Goal: Transaction & Acquisition: Register for event/course

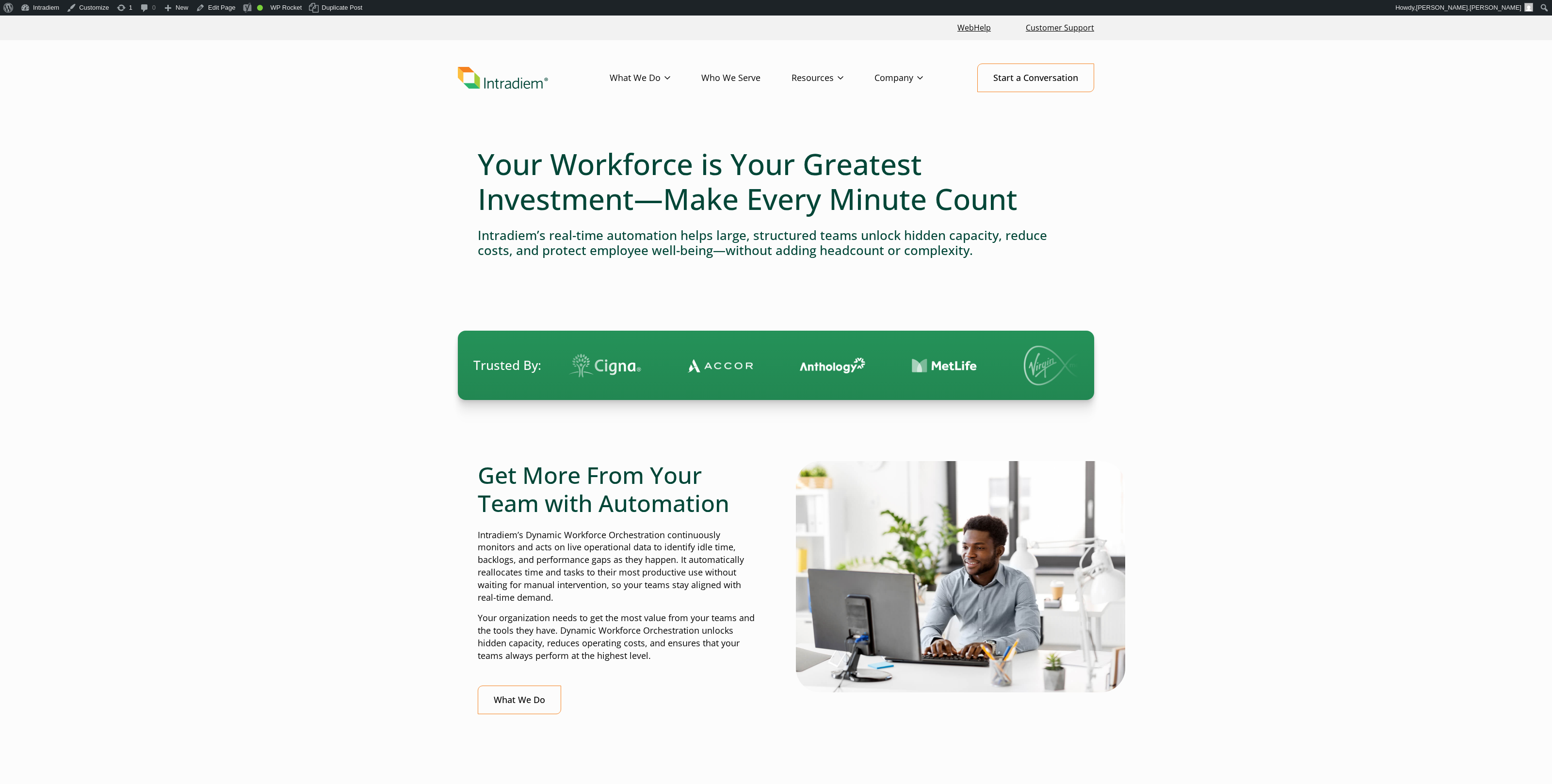
drag, startPoint x: 1344, startPoint y: 160, endPoint x: 1315, endPoint y: 157, distance: 29.2
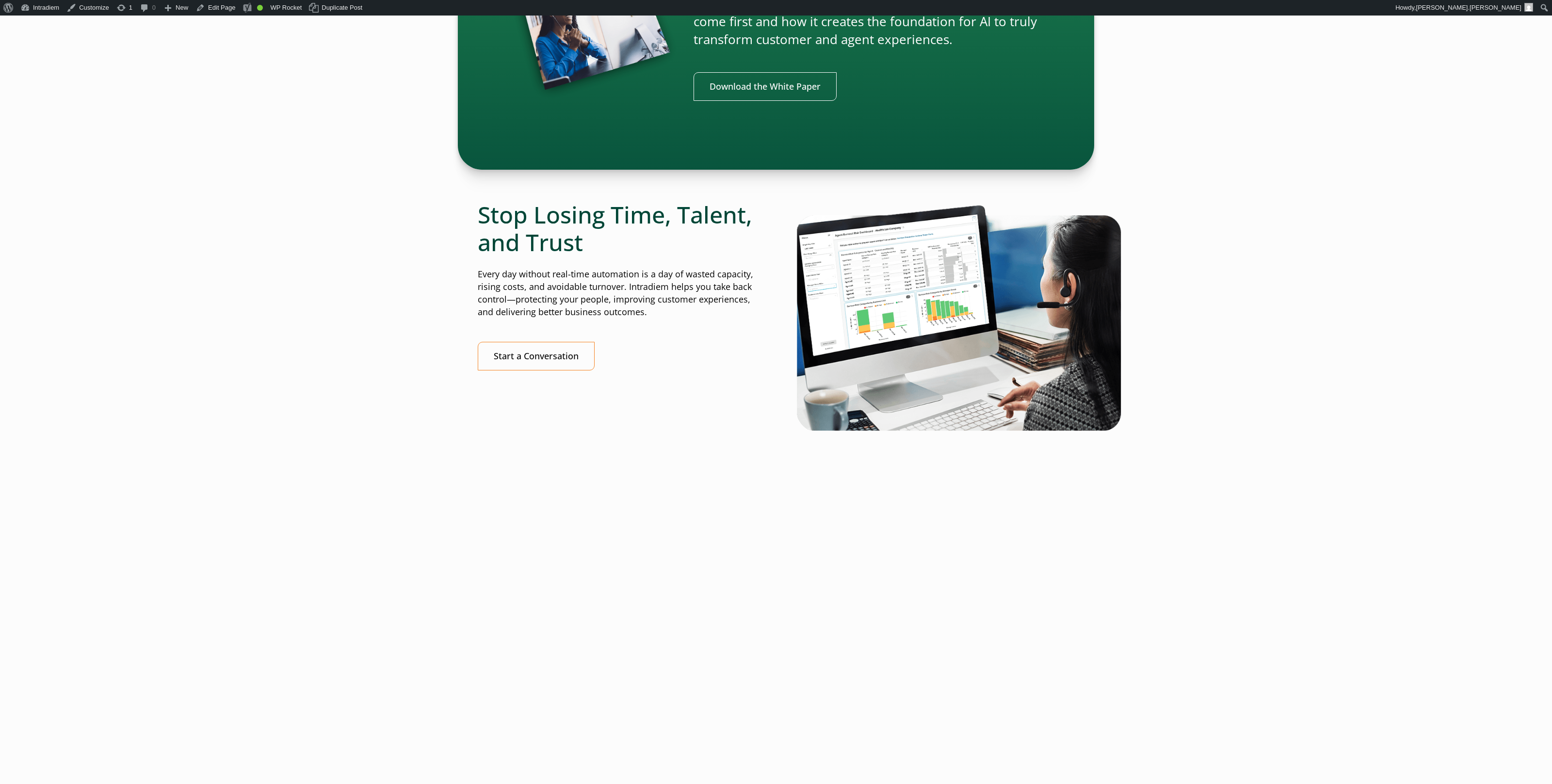
scroll to position [2277, 0]
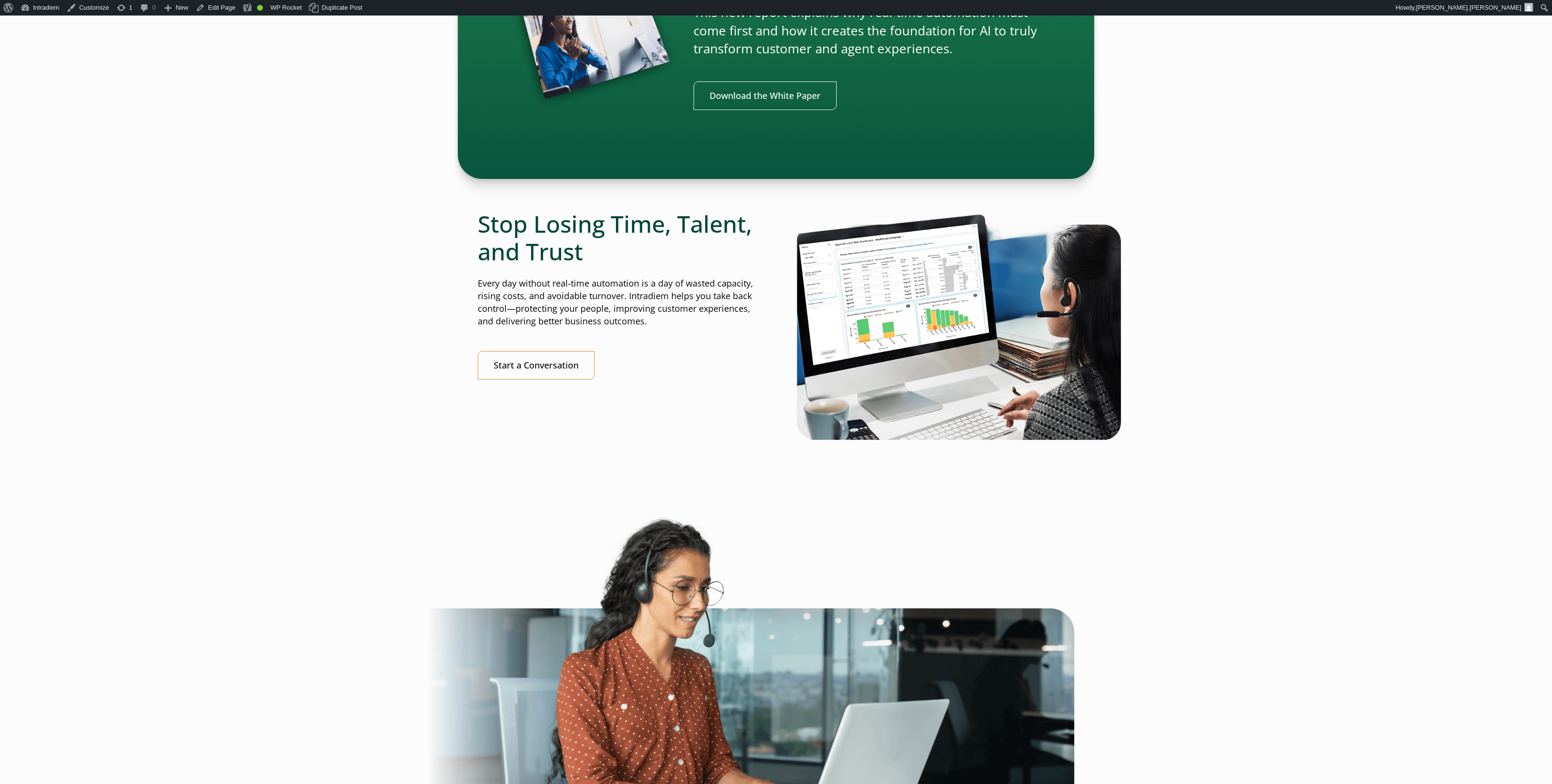
click at [1198, 142] on div "New Report: Where Should AI Fit in Your Workforce Automation? AI is everywhere …" at bounding box center [776, 19] width 1552 height 319
drag, startPoint x: 1175, startPoint y: 20, endPoint x: 1094, endPoint y: 6, distance: 82.2
click at [1175, 20] on div "New Report: Where Should AI Fit in Your Workforce Automation? AI is everywhere …" at bounding box center [776, 19] width 1552 height 319
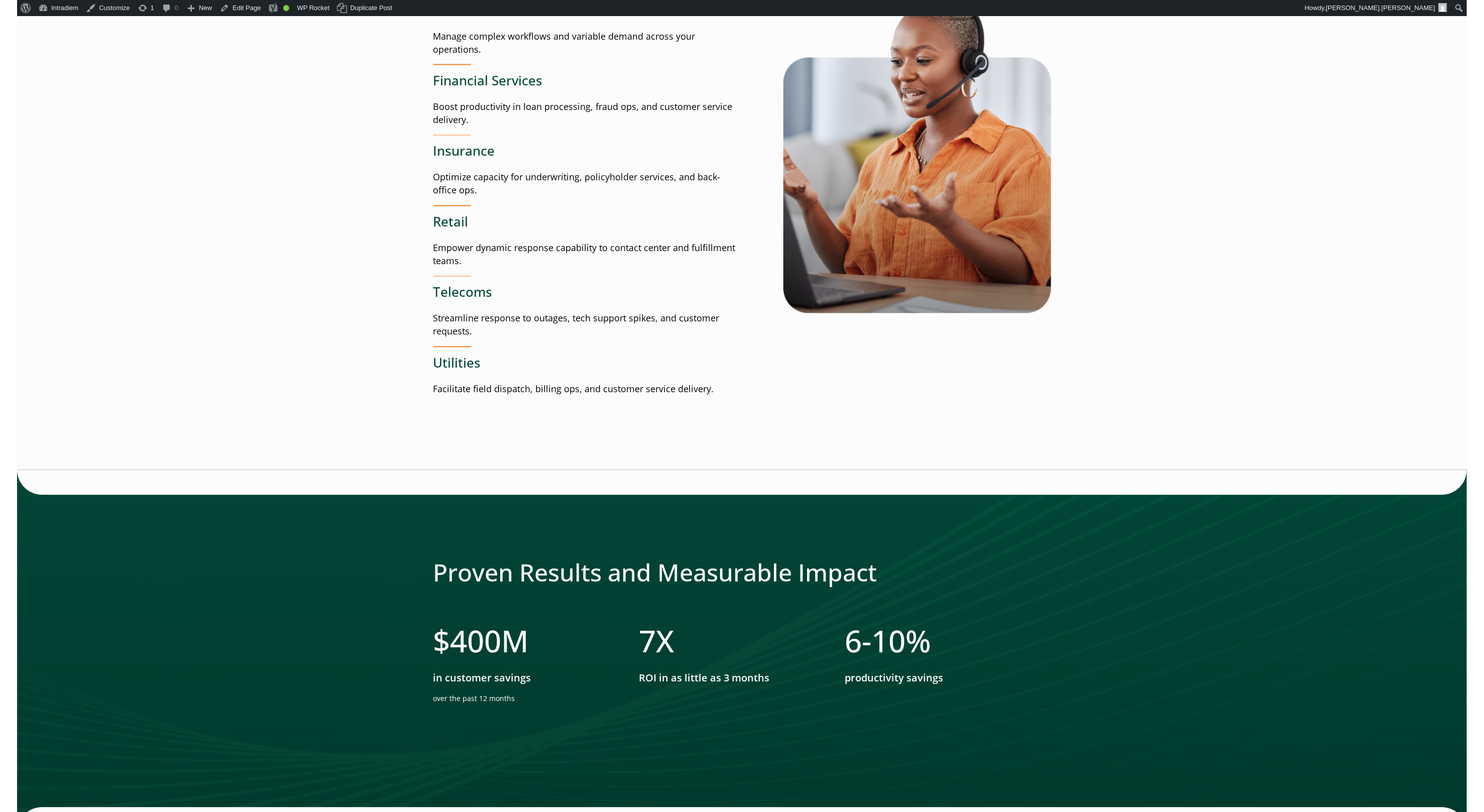
scroll to position [1379, 0]
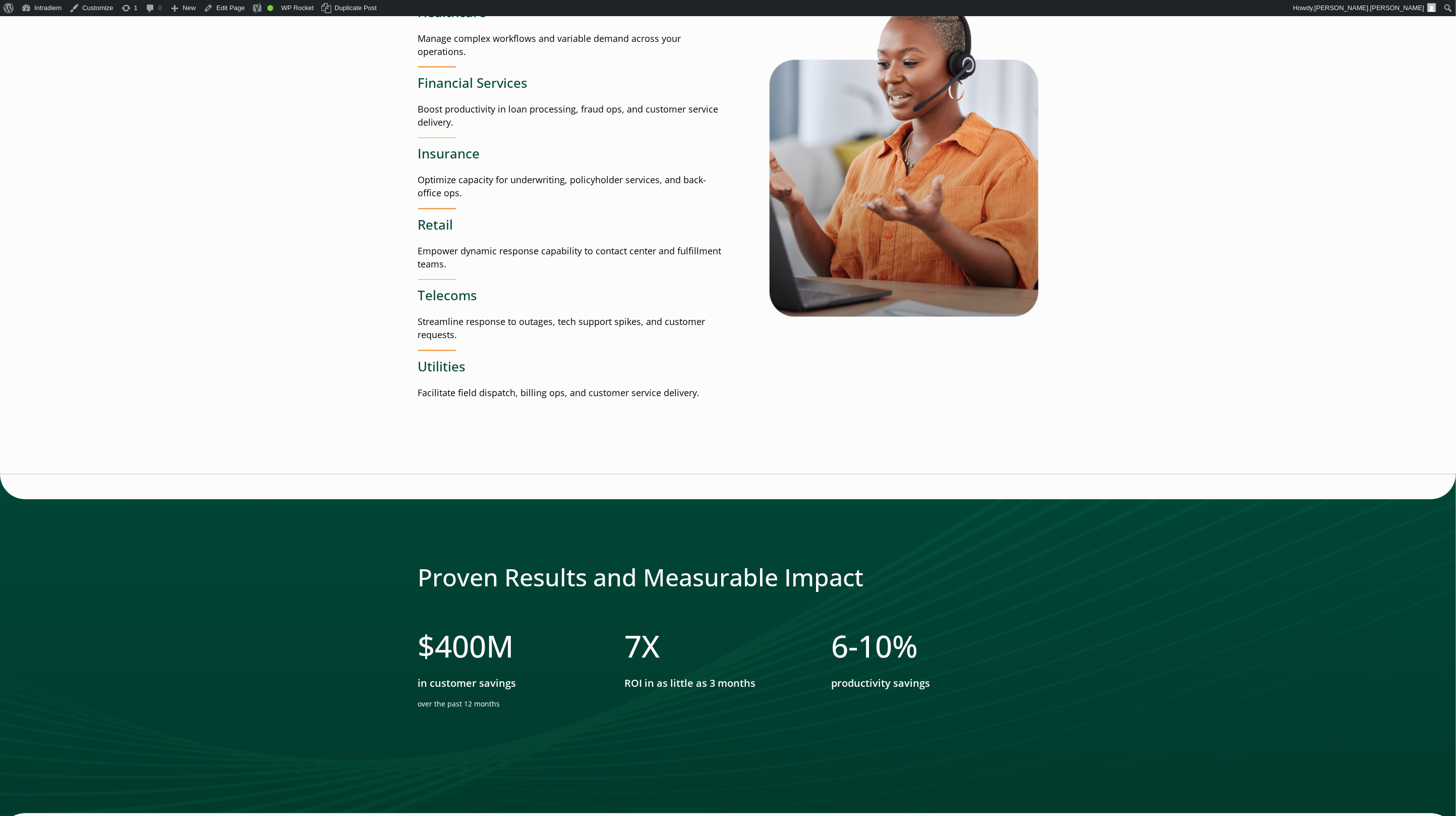
click at [1322, 126] on main "Your Workforce is Your Greatest Investment—Make Every Minute Count Intradiem’s …" at bounding box center [728, 517] width 1456 height 3534
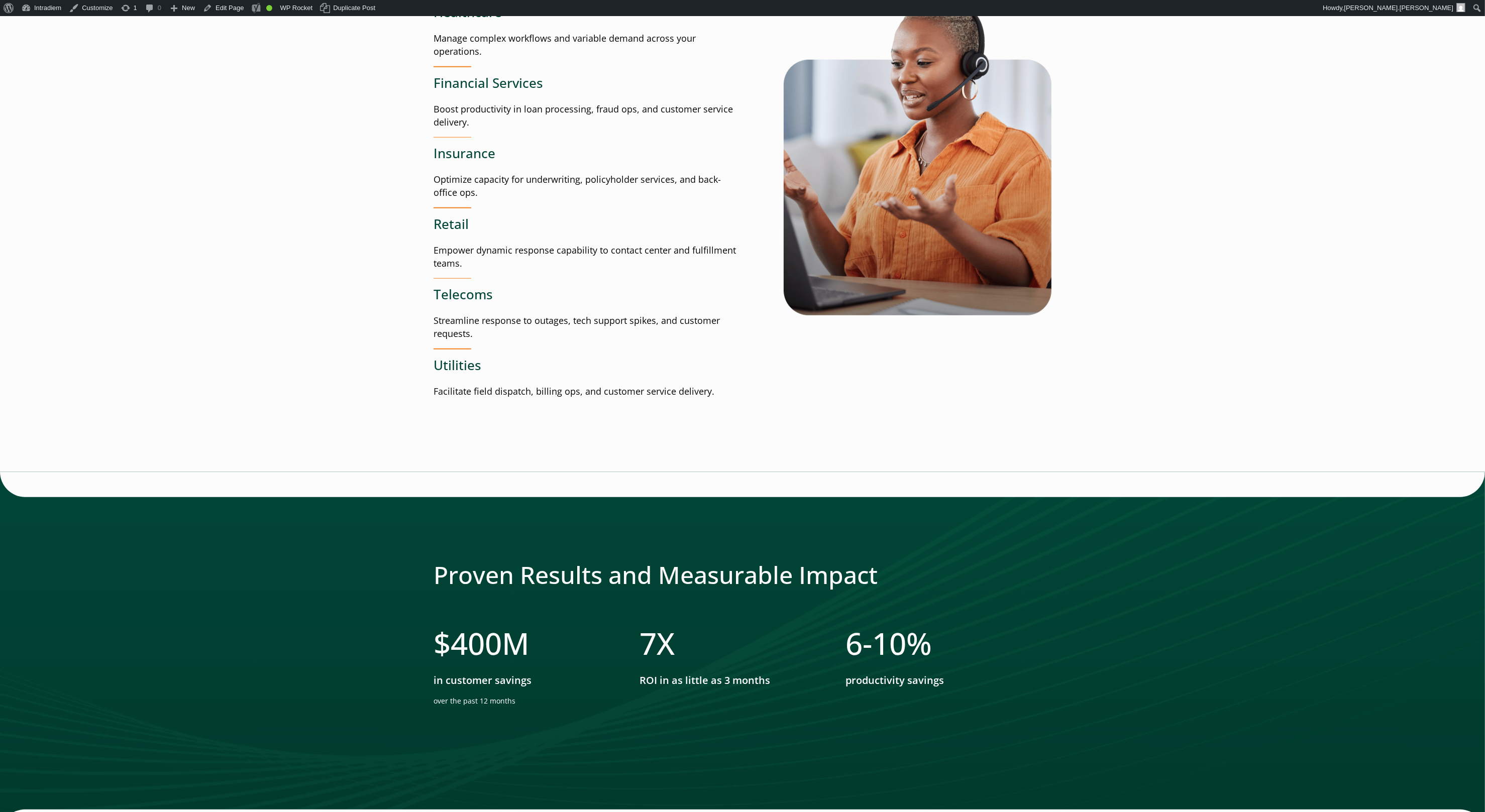
click at [1340, 76] on main "Your Workforce is Your Greatest Investment—Make Every Minute Count Intradiem’s …" at bounding box center [742, 515] width 1485 height 3517
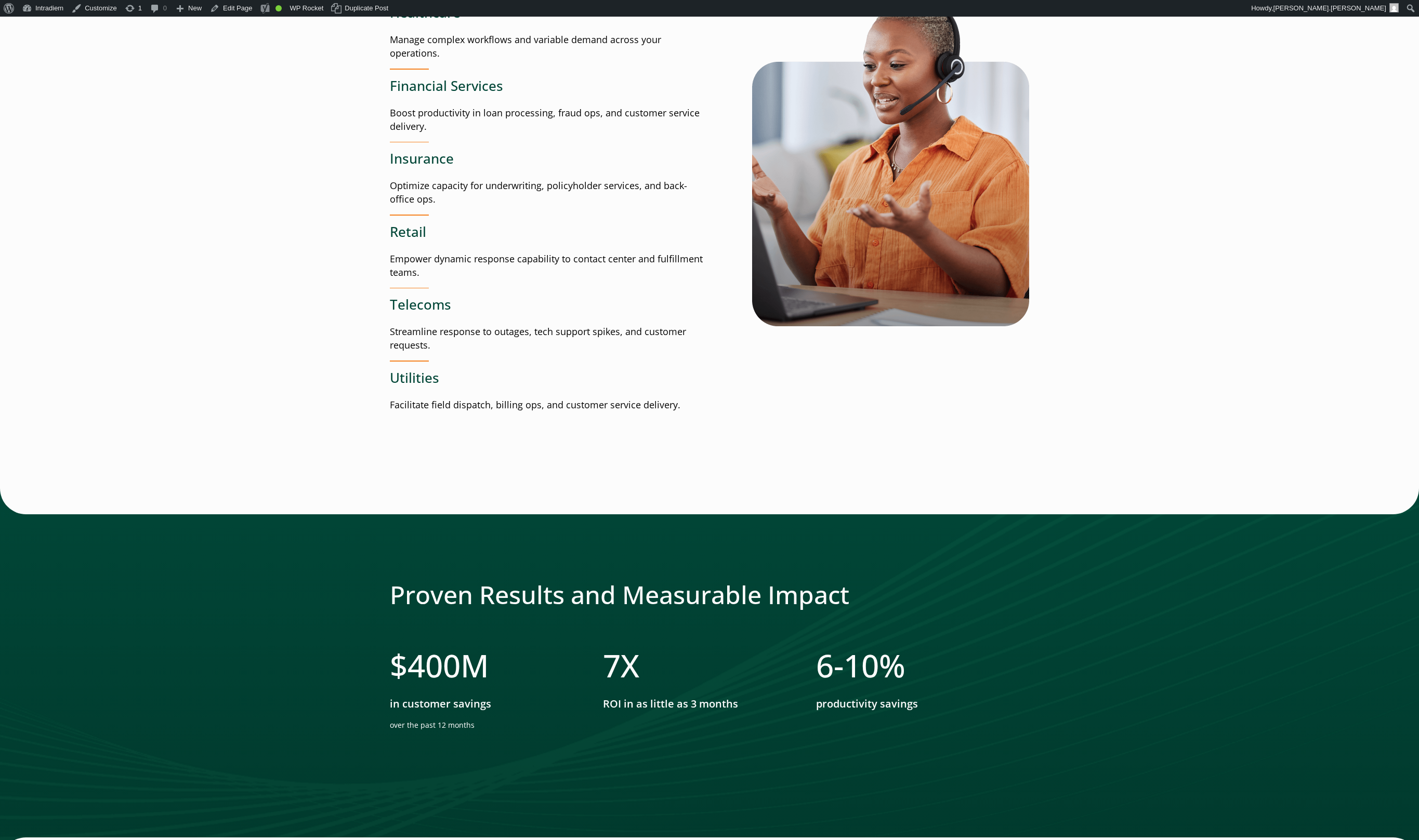
click at [1356, 173] on main "Your Workforce is Your Greatest Investment—Make Every Minute Count Intradiem’s …" at bounding box center [710, 532] width 1419 height 3638
click at [1381, 289] on main "Your Workforce is Your Greatest Investment—Make Every Minute Count Intradiem’s …" at bounding box center [710, 532] width 1419 height 3638
drag, startPoint x: 1321, startPoint y: 338, endPoint x: 1343, endPoint y: 324, distance: 26.1
click at [1321, 338] on main "Your Workforce is Your Greatest Investment—Make Every Minute Count Intradiem’s …" at bounding box center [710, 532] width 1419 height 3638
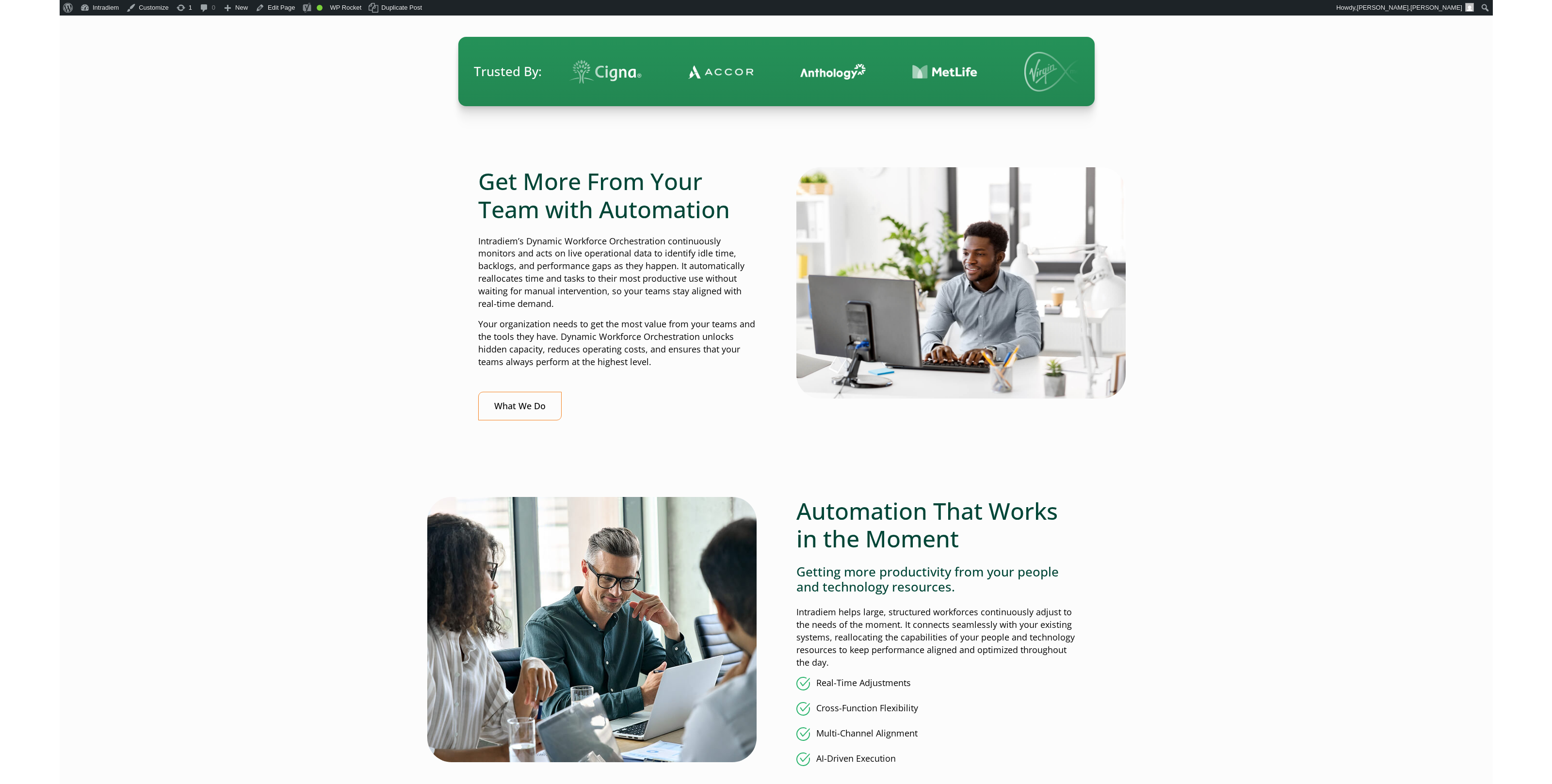
scroll to position [0, 0]
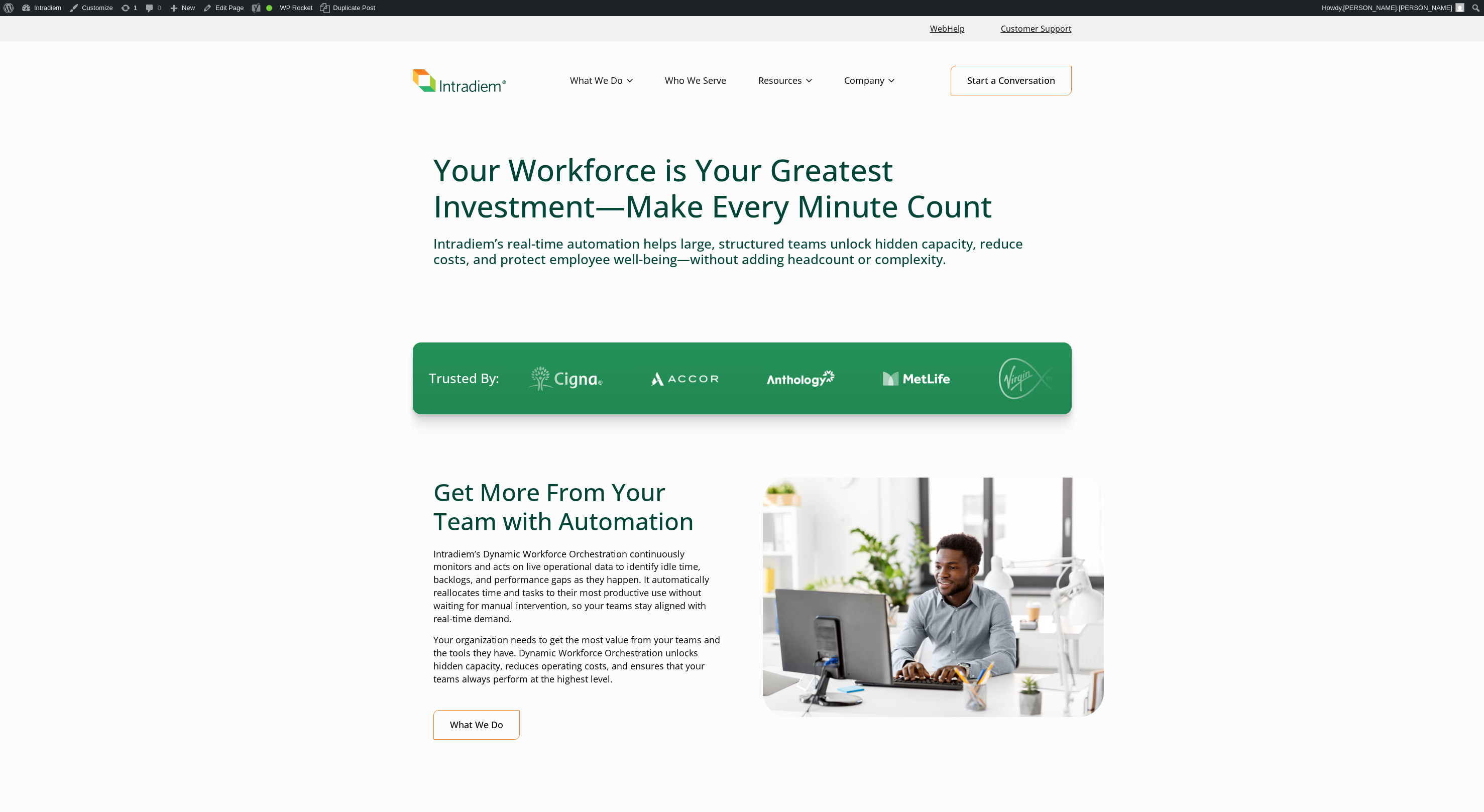
click at [1177, 120] on header "Menu What We Do Platform Who We Serve Resources Blog Events & Webinars News Suc…" at bounding box center [742, 88] width 1484 height 94
click at [227, 92] on header "Menu What We Do Platform Who We Serve Resources Blog Events & Webinars News Suc…" at bounding box center [742, 88] width 1484 height 94
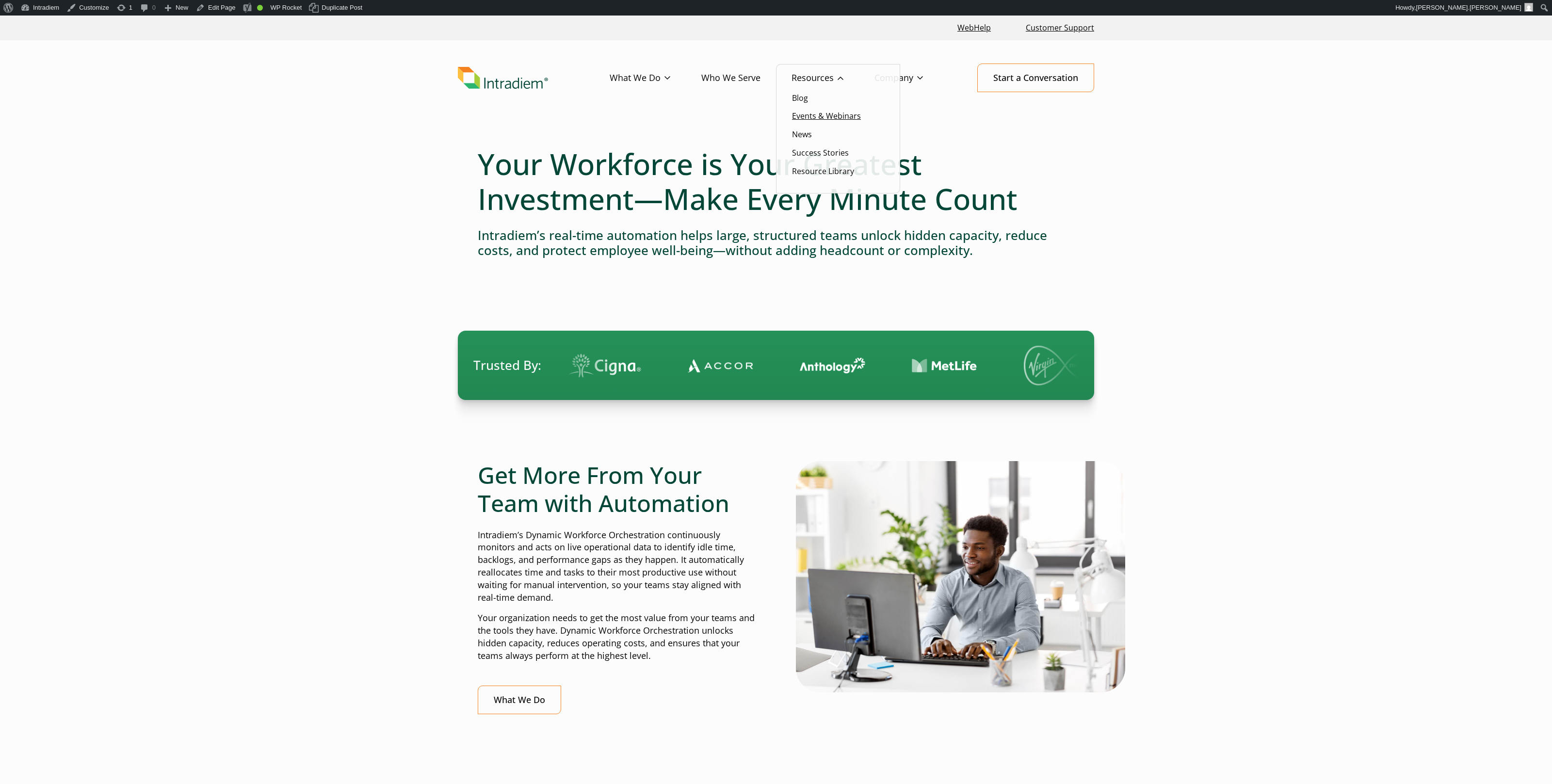
click at [836, 113] on link "Events & Webinars" at bounding box center [826, 115] width 69 height 10
